Goal: Information Seeking & Learning: Learn about a topic

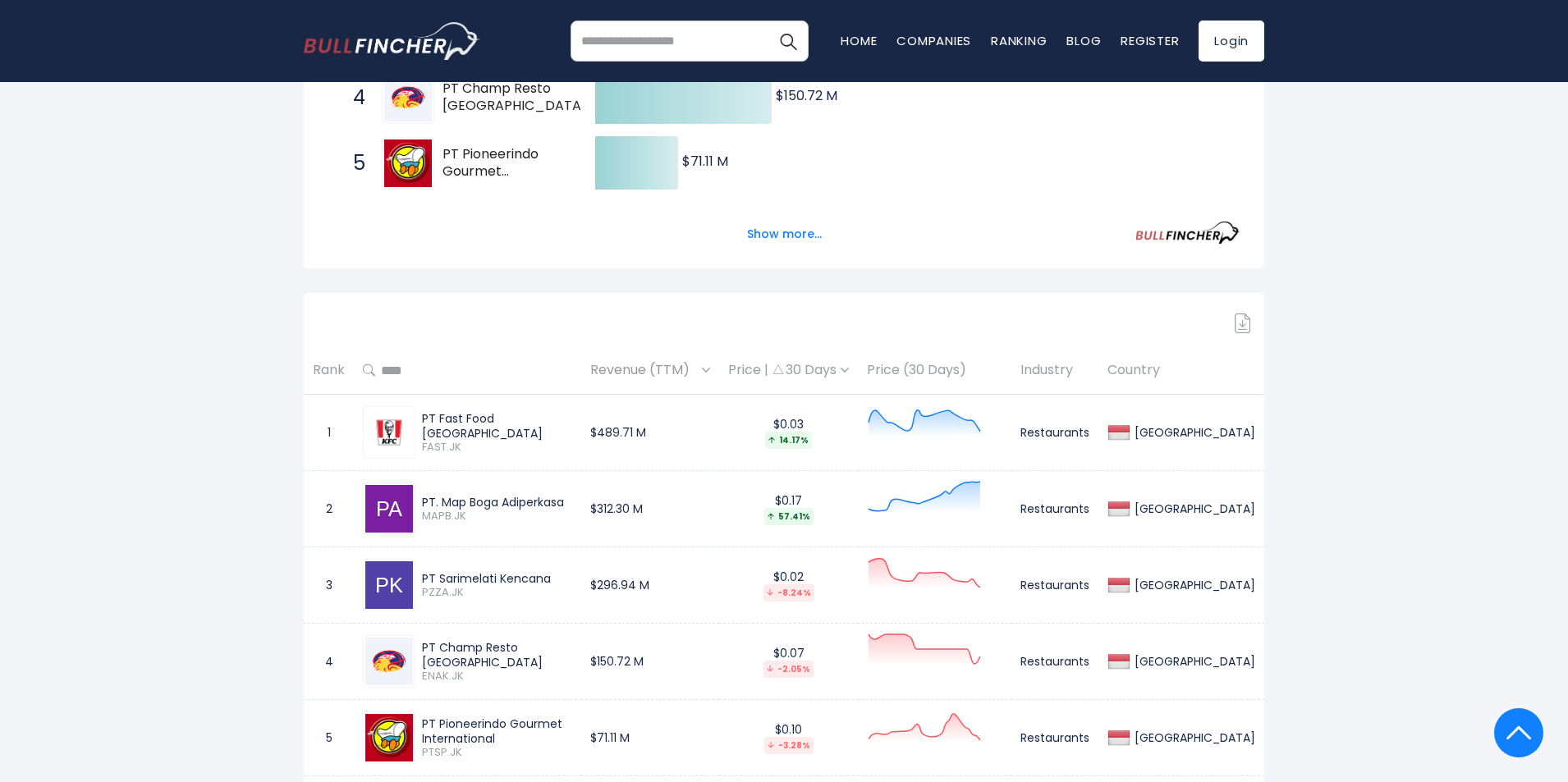
scroll to position [564, 0]
drag, startPoint x: 568, startPoint y: 504, endPoint x: 419, endPoint y: 497, distance: 149.2
click at [419, 497] on div "PT. Map Boga Adiperkasa MAPB.JK" at bounding box center [494, 506] width 157 height 29
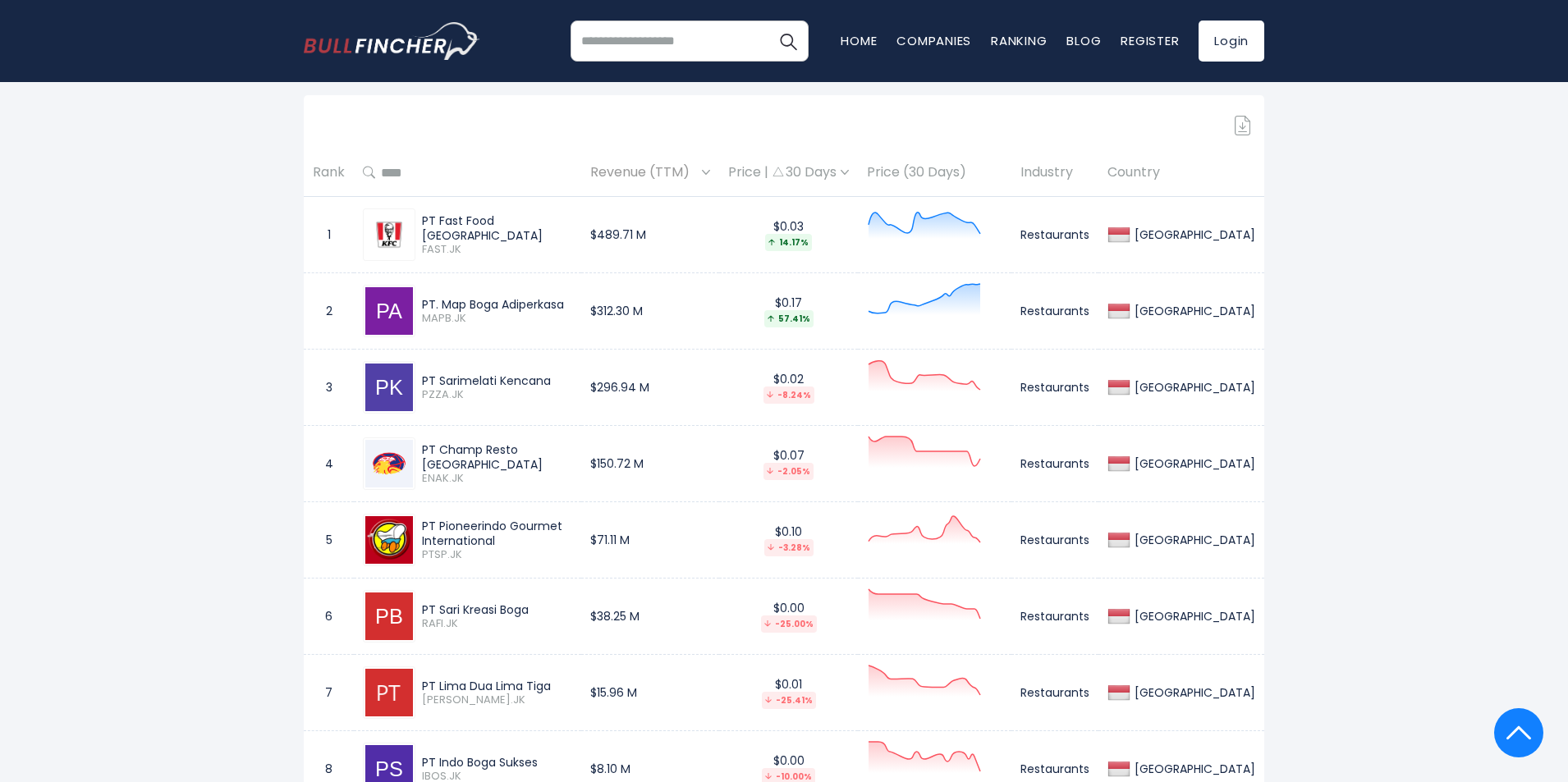
scroll to position [811, 0]
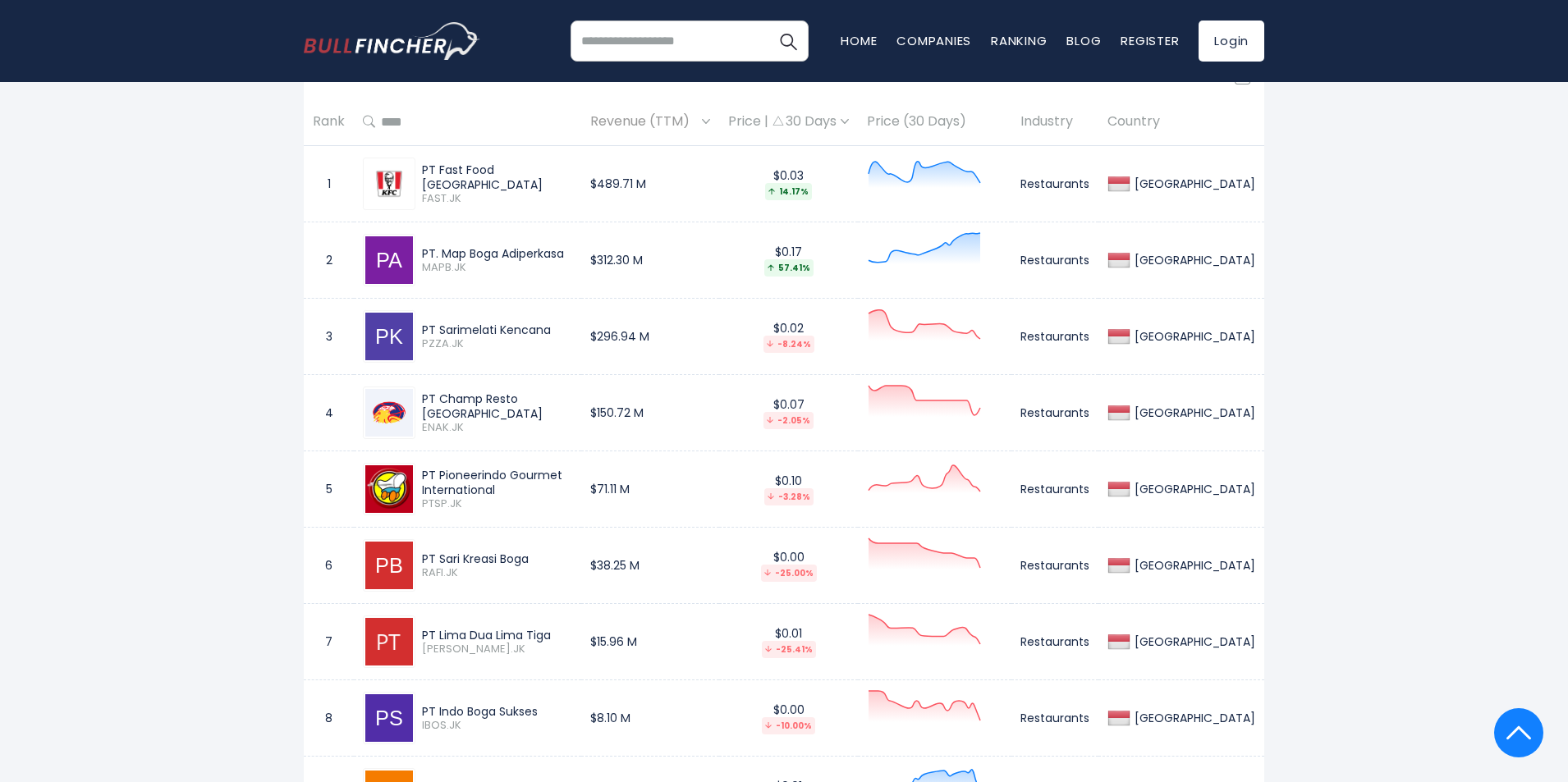
drag, startPoint x: 551, startPoint y: 328, endPoint x: 424, endPoint y: 318, distance: 127.4
click at [424, 318] on div "PT Sarimelati Kencana PZZA.JK" at bounding box center [468, 337] width 210 height 53
drag, startPoint x: 572, startPoint y: 411, endPoint x: 425, endPoint y: 407, distance: 147.1
click at [425, 407] on div "PT Champ Resto [GEOGRAPHIC_DATA]" at bounding box center [497, 406] width 150 height 30
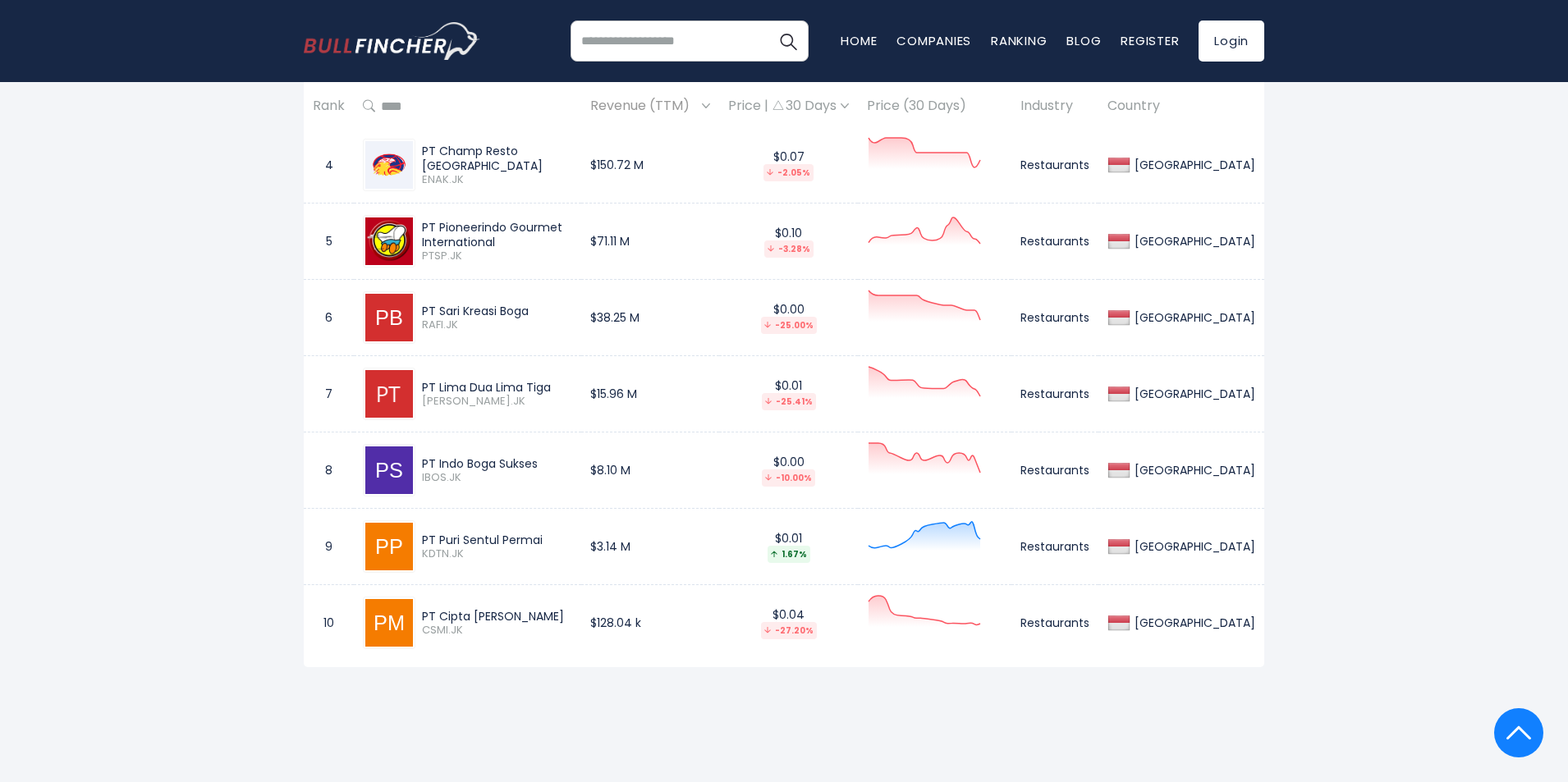
scroll to position [1057, 0]
drag, startPoint x: 647, startPoint y: 238, endPoint x: 433, endPoint y: 237, distance: 214.0
click at [433, 237] on tr "5 PT Pioneerindo Gourmet International PTSP.JK $71.11 M $0.10 -3.28% Restaurant…" at bounding box center [784, 243] width 961 height 76
click at [433, 237] on div "PT Pioneerindo Gourmet International" at bounding box center [497, 237] width 150 height 30
drag, startPoint x: 422, startPoint y: 233, endPoint x: 639, endPoint y: 238, distance: 217.1
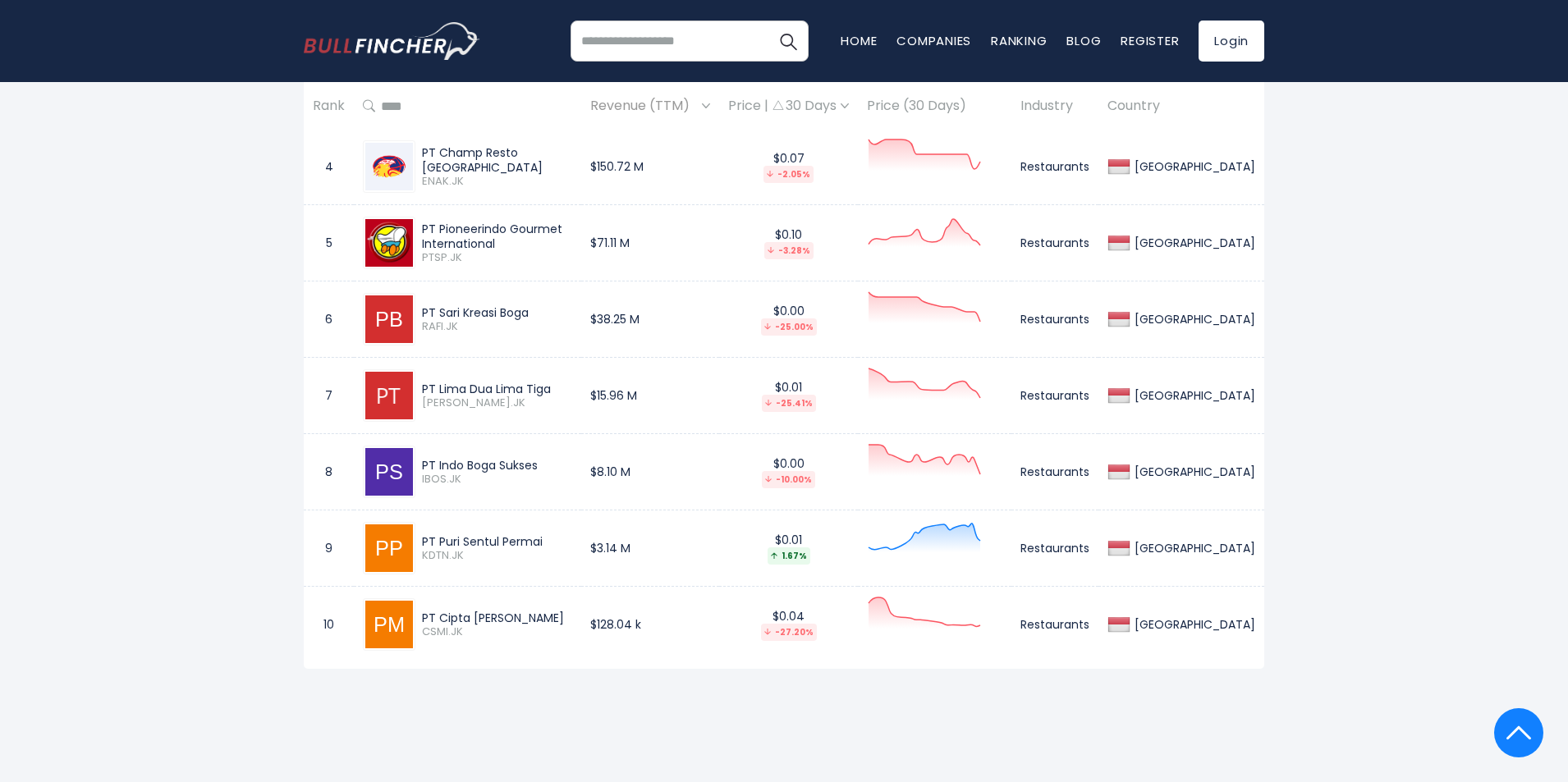
click at [581, 238] on td "PT Pioneerindo Gourmet International PTSP.JK" at bounding box center [467, 243] width 227 height 76
